Goal: Task Accomplishment & Management: Complete application form

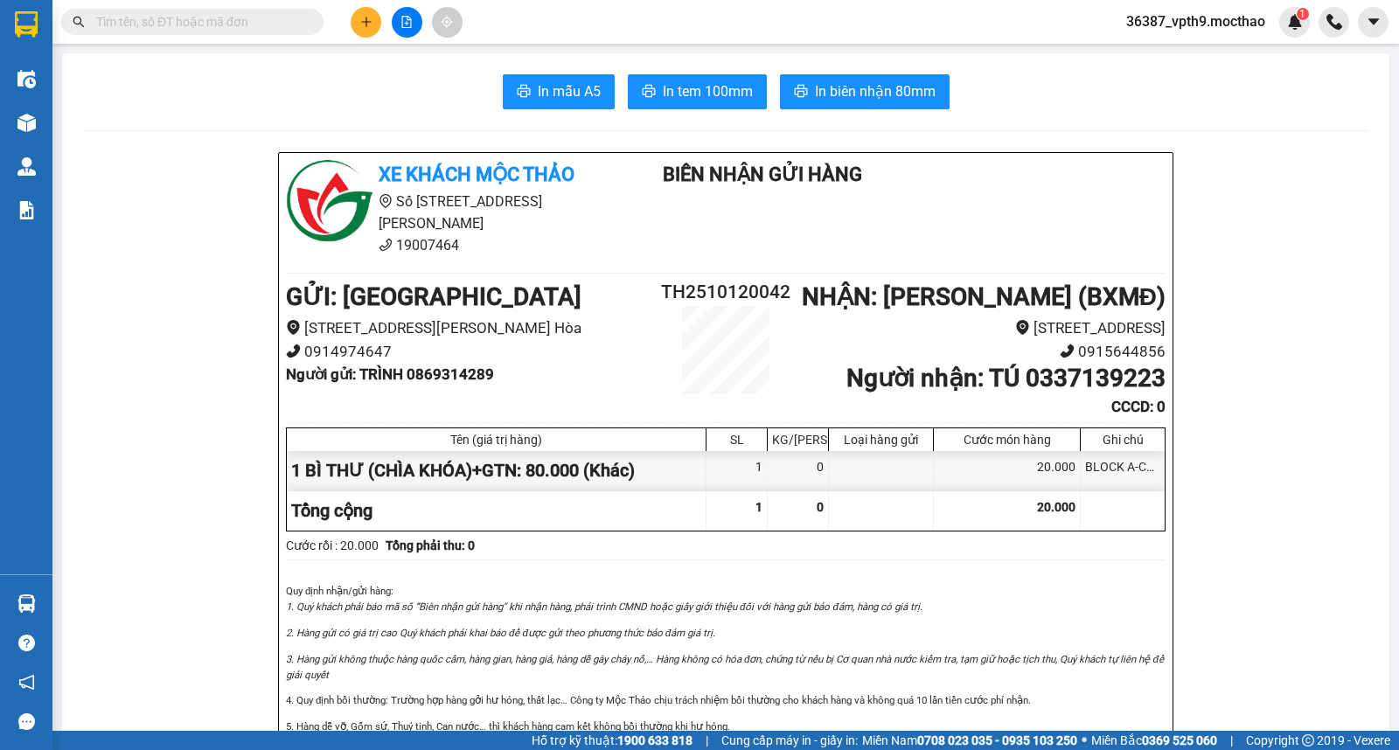
click at [219, 22] on input "text" at bounding box center [199, 21] width 206 height 19
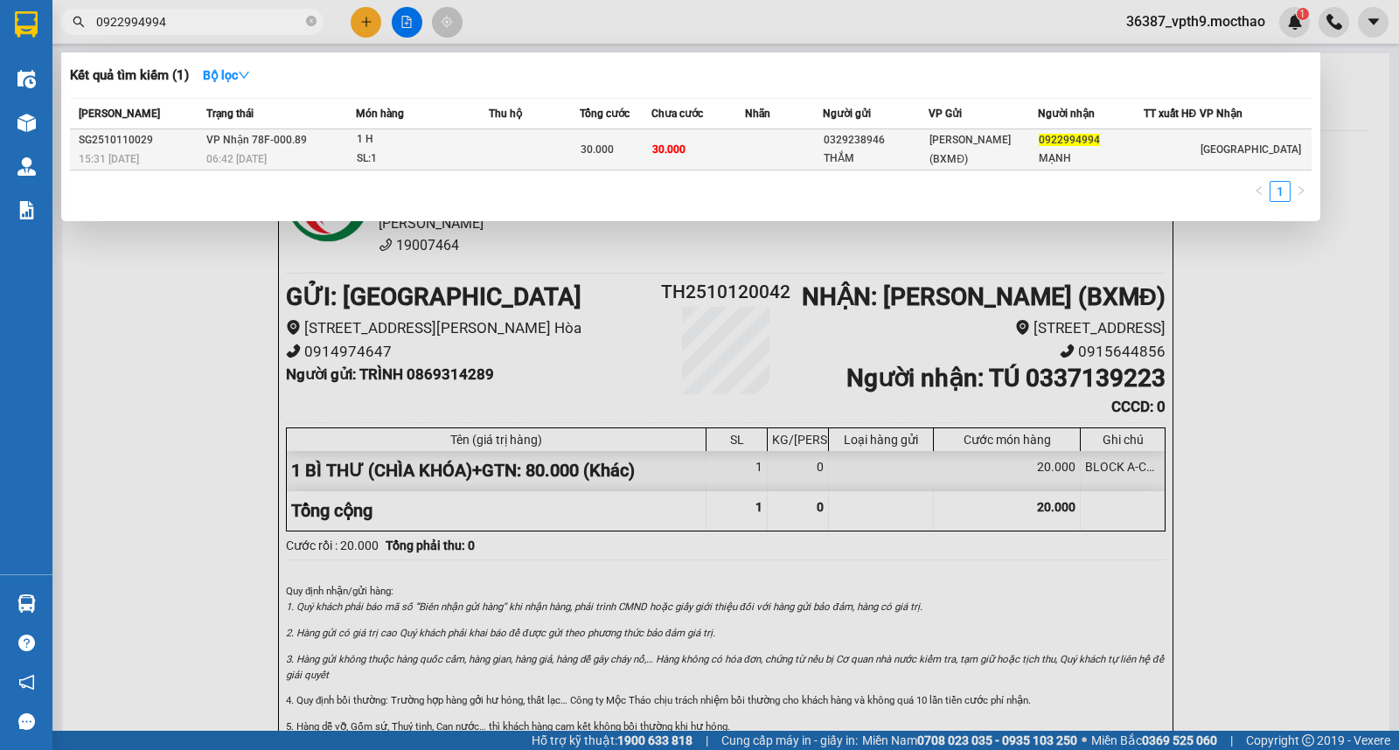
type input "0922994994"
click at [1003, 133] on td "[PERSON_NAME] (BXMĐ)" at bounding box center [982, 149] width 108 height 41
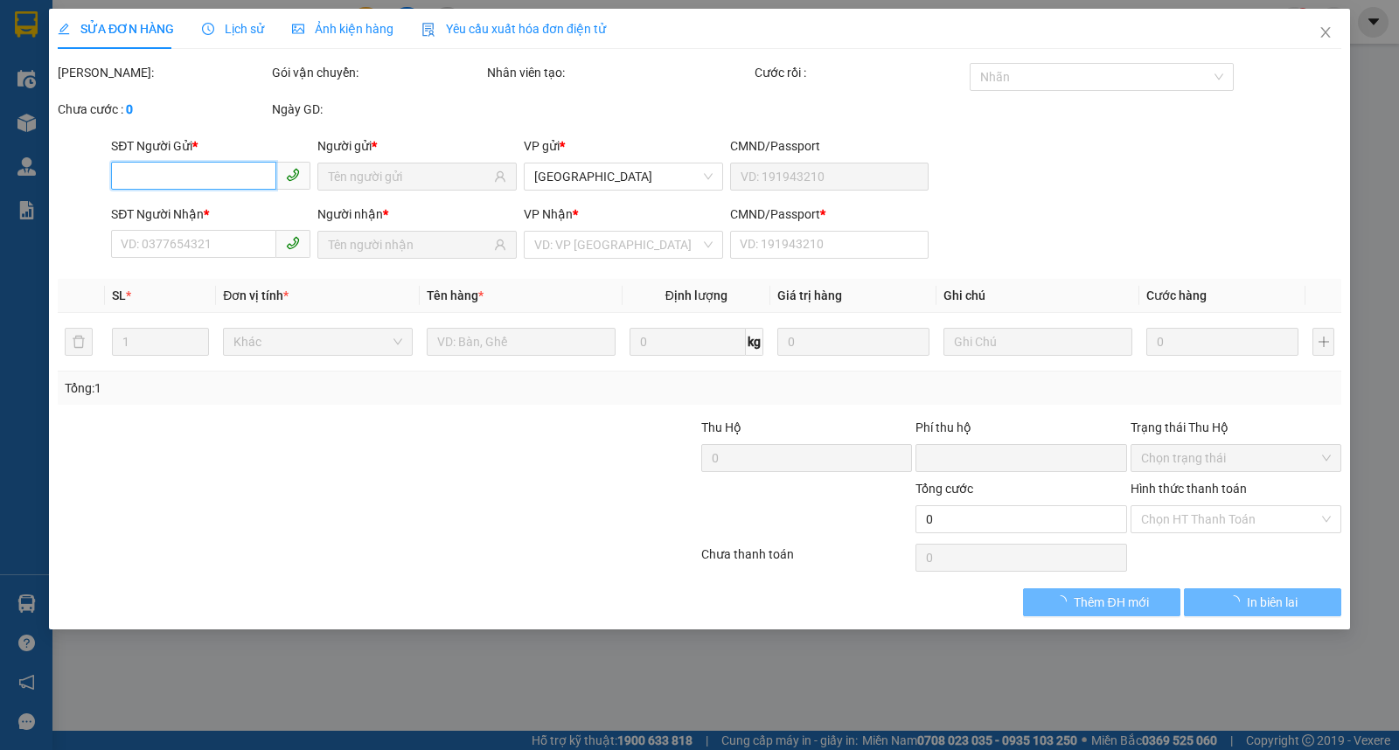
type input "0329238946"
type input "THẮM"
type input "0922994994"
type input "MẠNH"
type input "1"
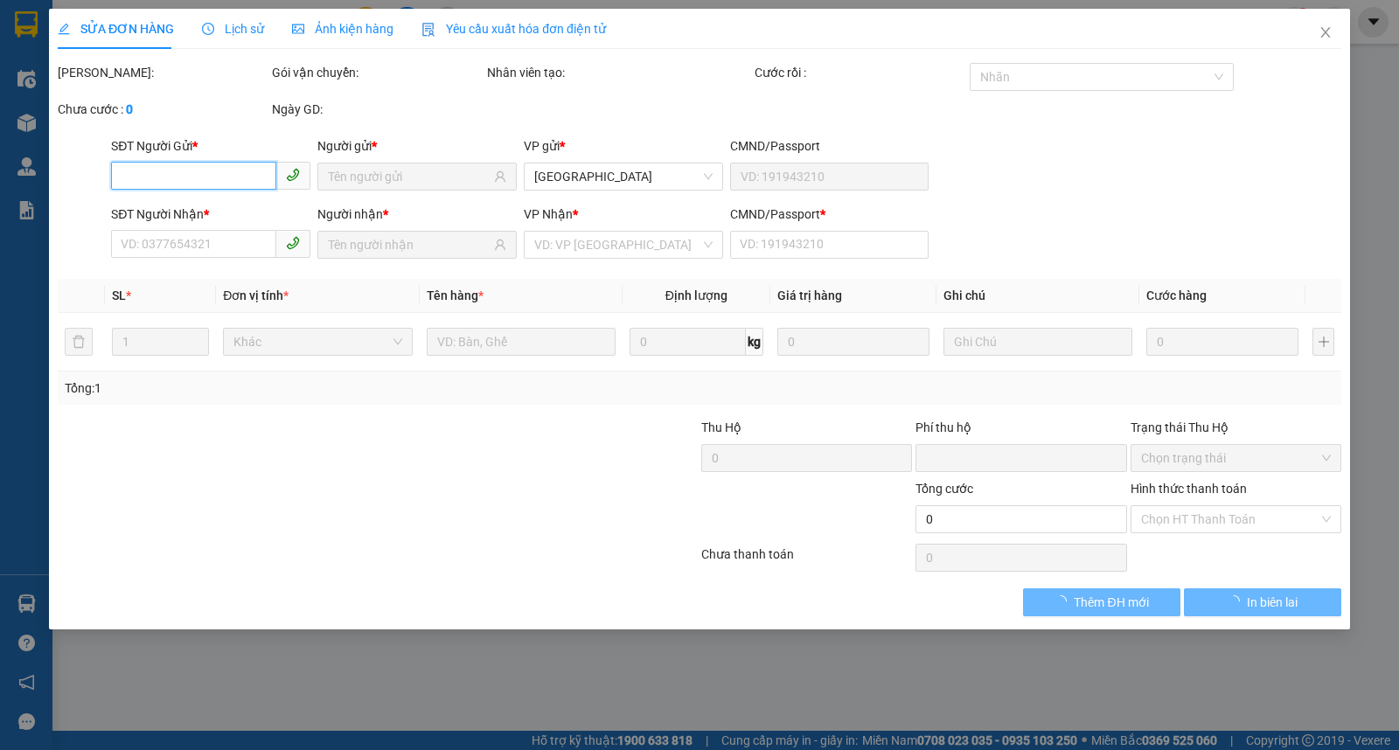
type input "0"
type input "30.000"
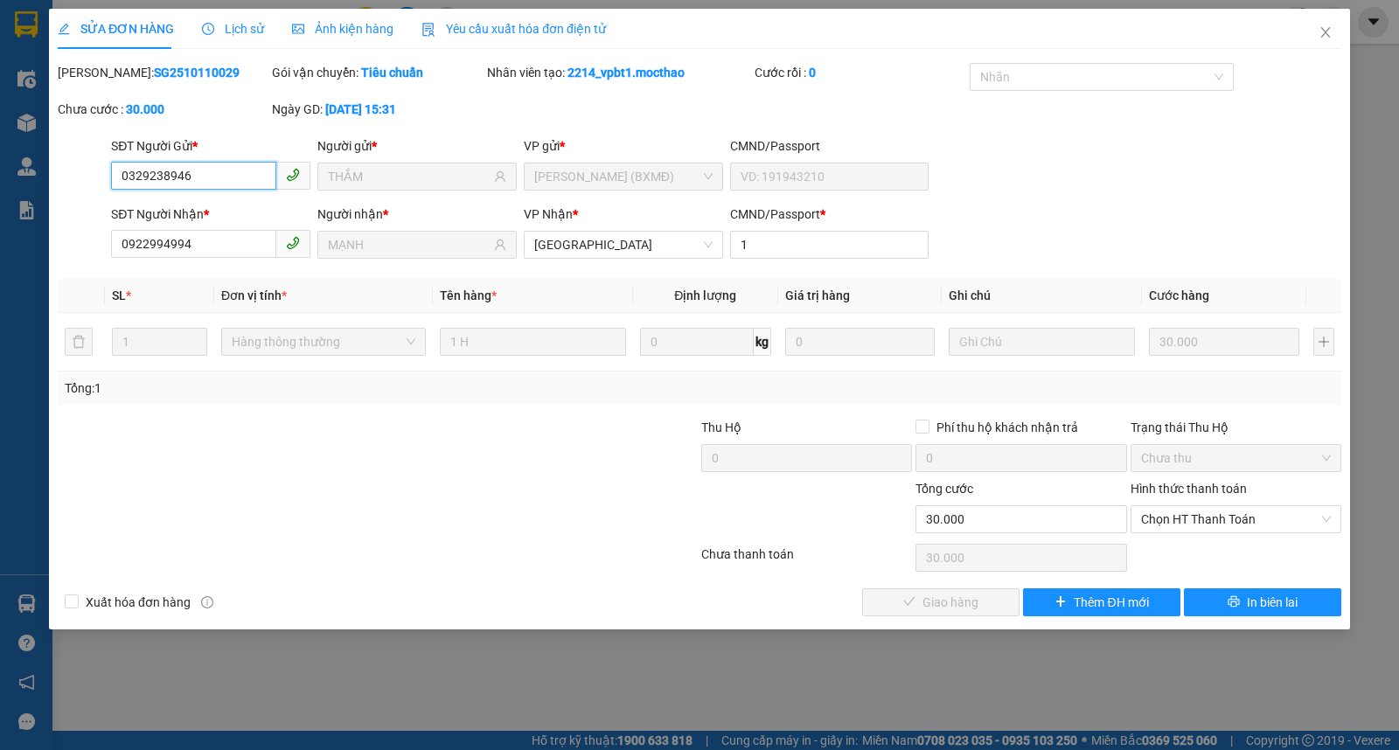
click at [1220, 524] on span "Chọn HT Thanh Toán" at bounding box center [1236, 519] width 190 height 26
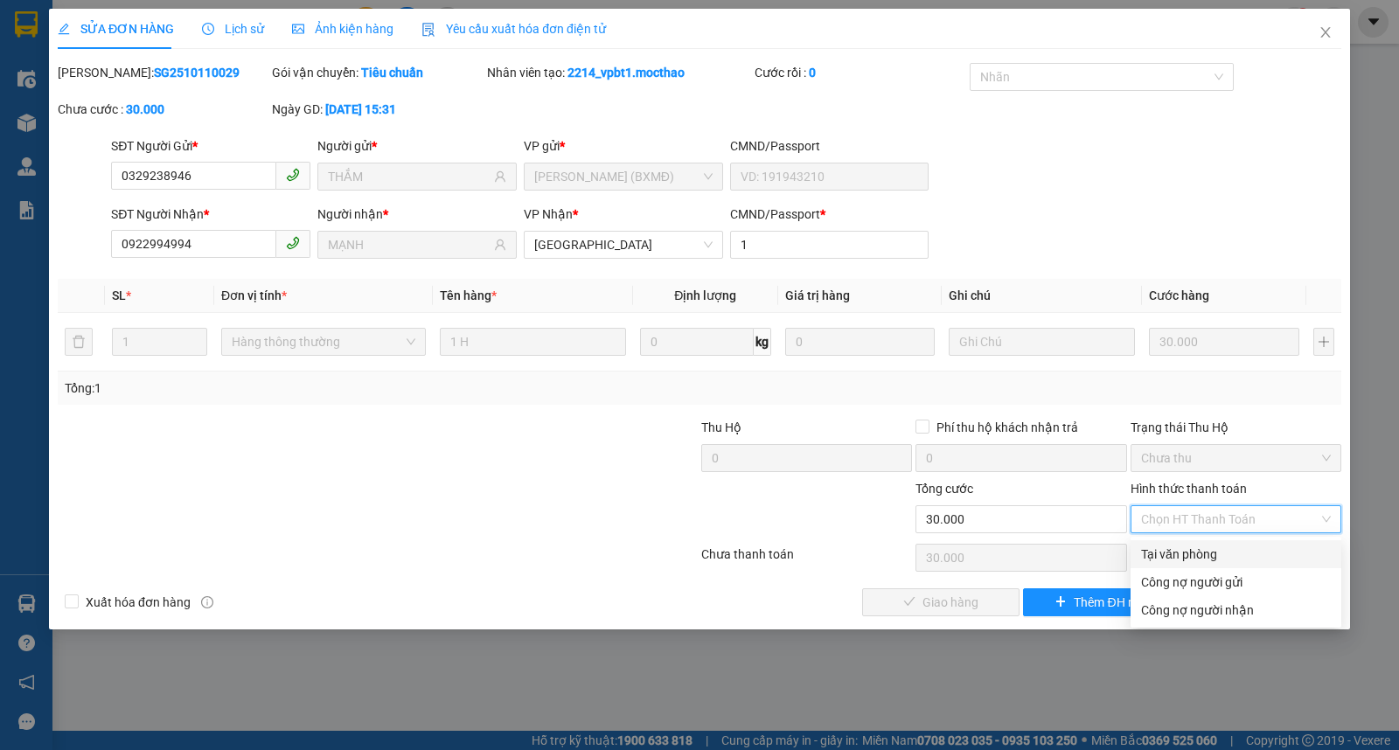
click at [1180, 557] on div "Tại văn phòng" at bounding box center [1236, 554] width 190 height 19
type input "0"
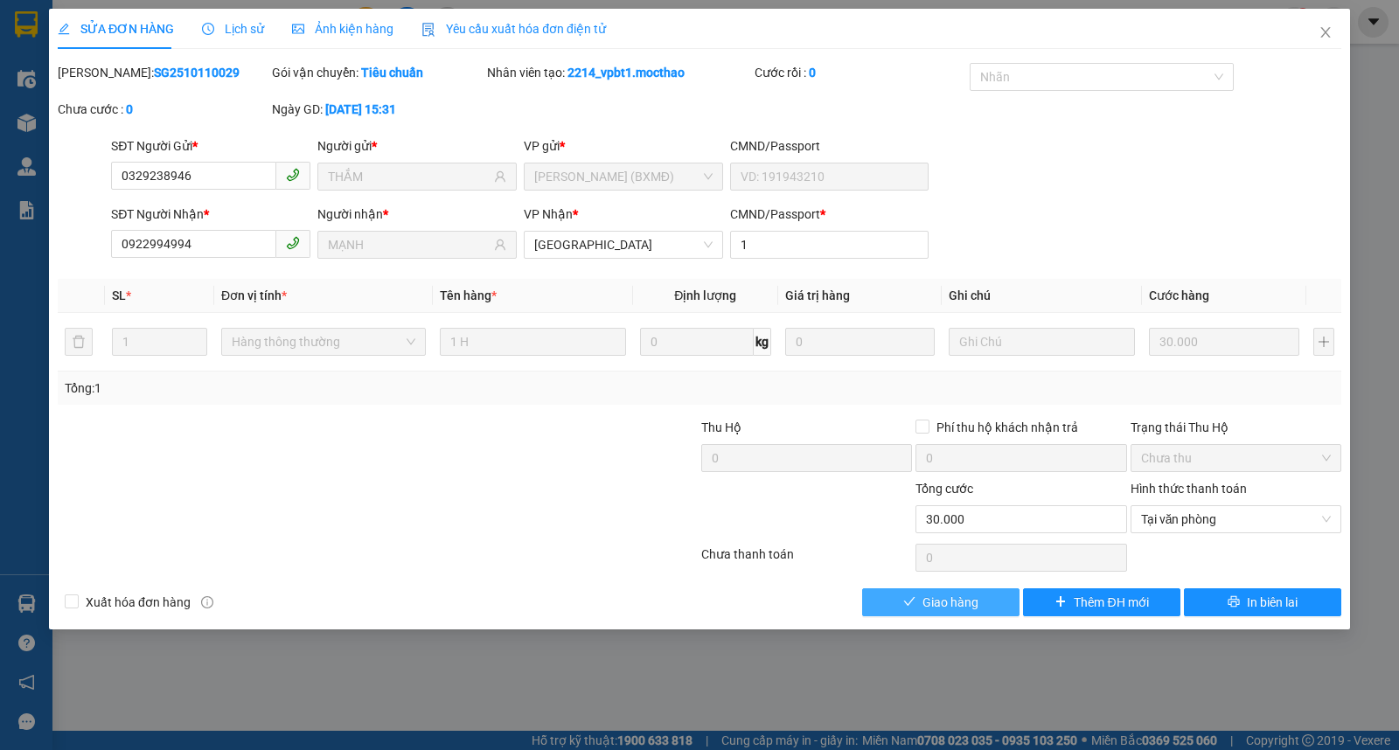
click at [967, 604] on span "Giao hàng" at bounding box center [950, 602] width 56 height 19
